Goal: Transaction & Acquisition: Book appointment/travel/reservation

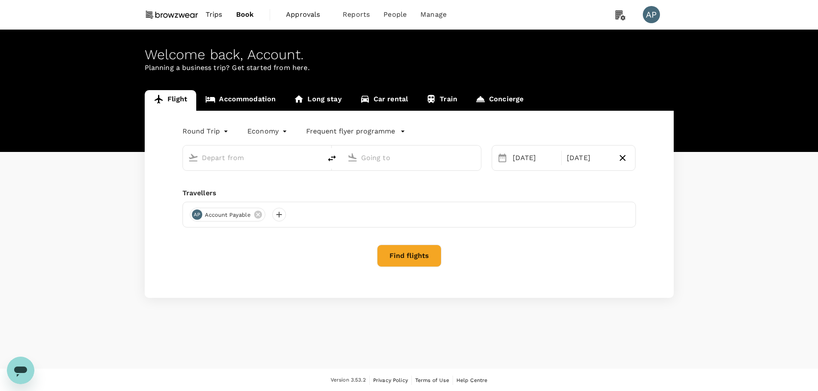
type input "Singapore Changi (SIN)"
type input "Hong Kong Intl (HKG)"
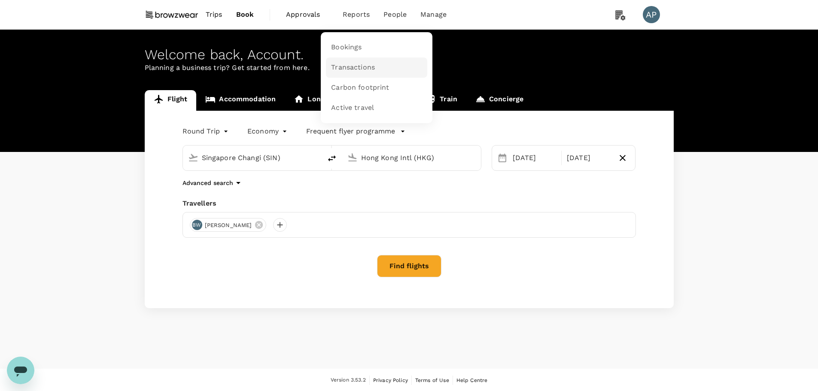
click at [370, 64] on span "Transactions" at bounding box center [353, 68] width 44 height 10
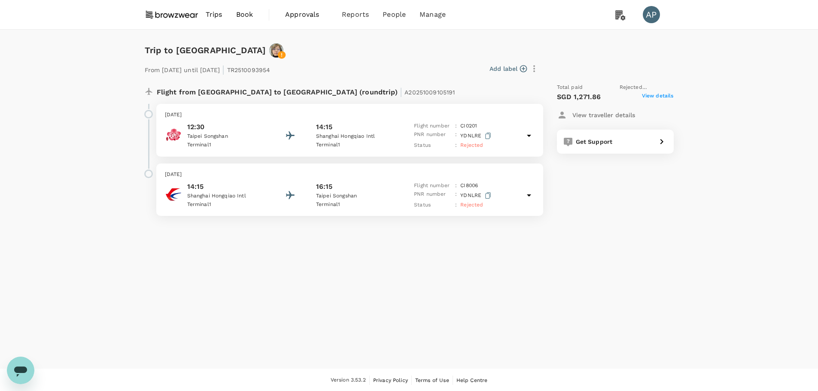
click at [660, 96] on span "View details" at bounding box center [658, 97] width 32 height 10
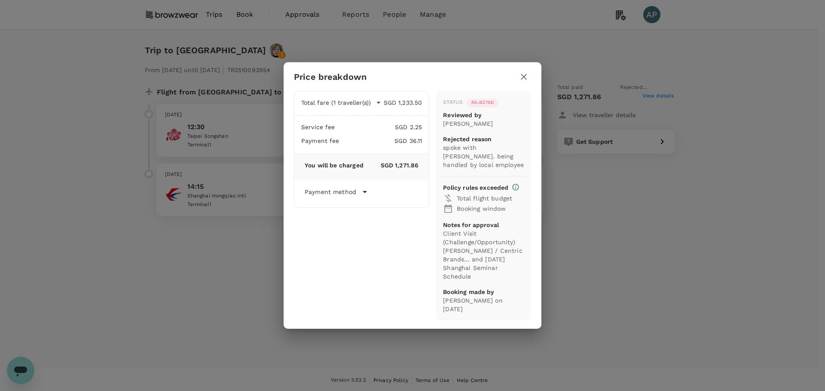
click at [523, 80] on icon "button" at bounding box center [523, 77] width 6 height 6
